Goal: Transaction & Acquisition: Register for event/course

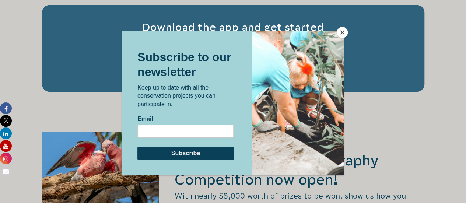
scroll to position [1197, 0]
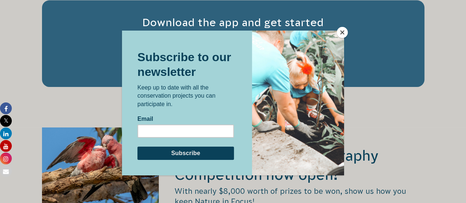
click at [340, 33] on button "Close" at bounding box center [342, 32] width 11 height 11
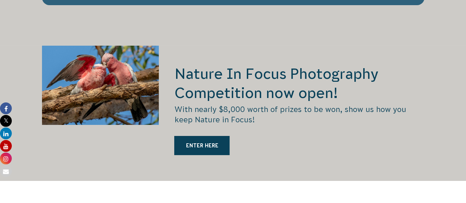
scroll to position [1280, 0]
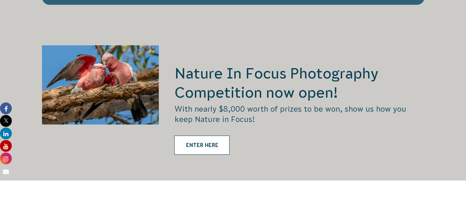
click at [214, 136] on link "ENTER HERE" at bounding box center [201, 145] width 55 height 19
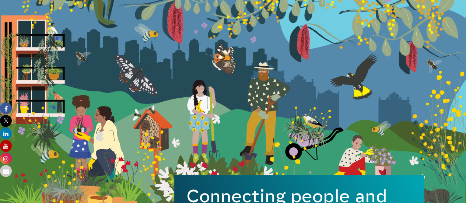
scroll to position [0, 0]
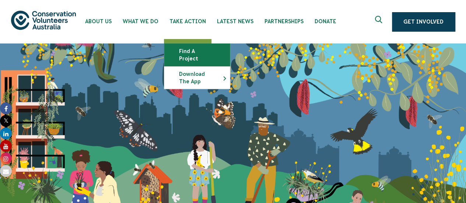
click at [188, 49] on link "Find a project" at bounding box center [197, 55] width 66 height 22
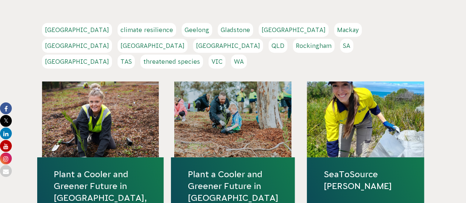
scroll to position [157, 0]
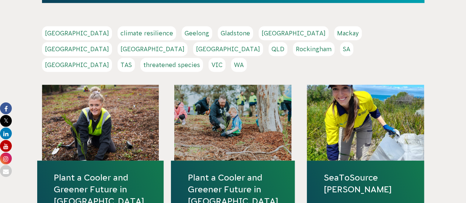
click at [112, 42] on link "Melbourne" at bounding box center [77, 49] width 70 height 14
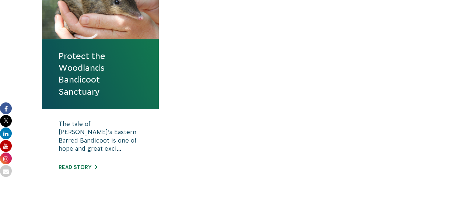
scroll to position [325, 0]
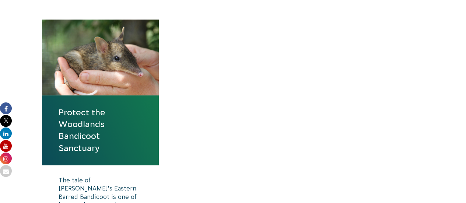
click at [92, 119] on link "Protect the Woodlands Bandicoot Sanctuary" at bounding box center [101, 130] width 84 height 48
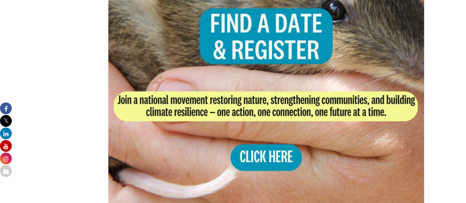
scroll to position [1509, 0]
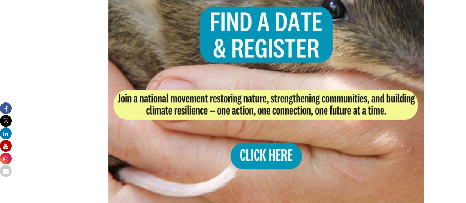
click at [263, 151] on img at bounding box center [266, 54] width 316 height 316
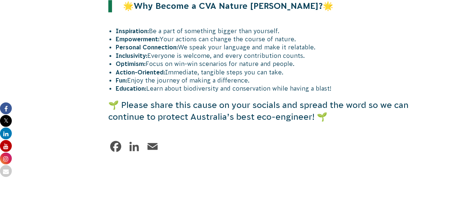
scroll to position [2005, 0]
